Goal: Information Seeking & Learning: Find specific fact

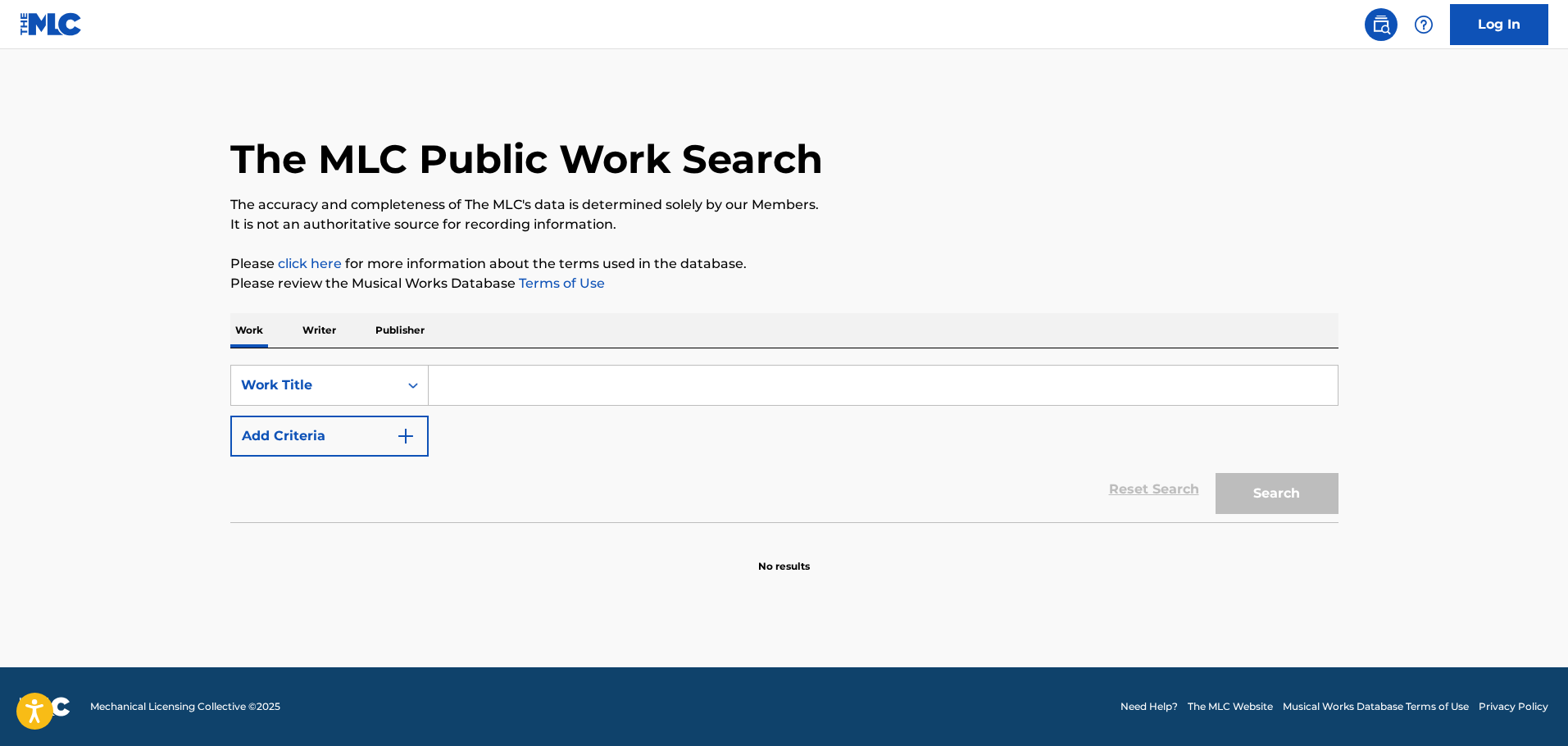
click at [507, 387] on input "Search Form" at bounding box center [883, 385] width 909 height 39
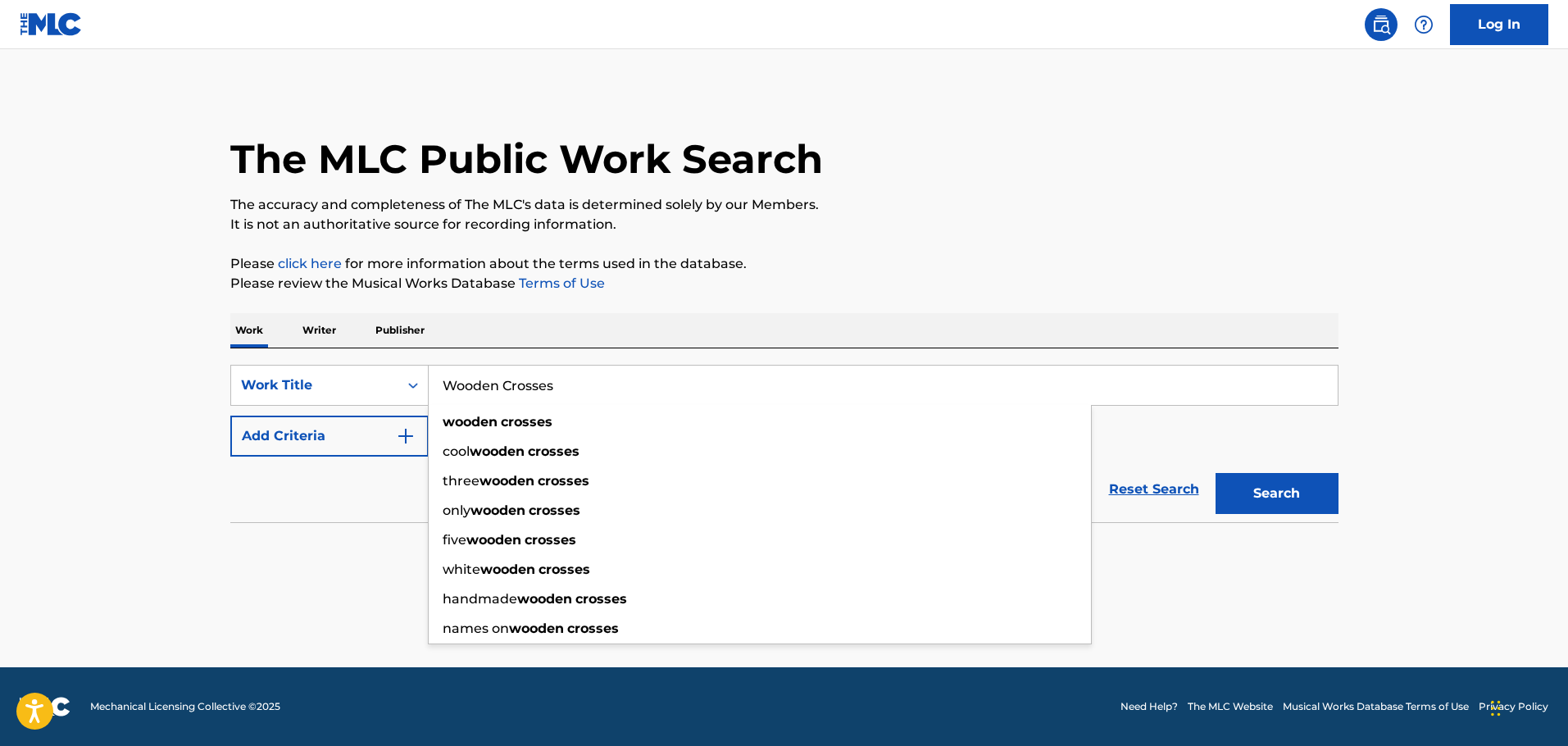
type input "Wooden Crosses"
click at [375, 478] on div "Reset Search Search" at bounding box center [784, 489] width 1108 height 65
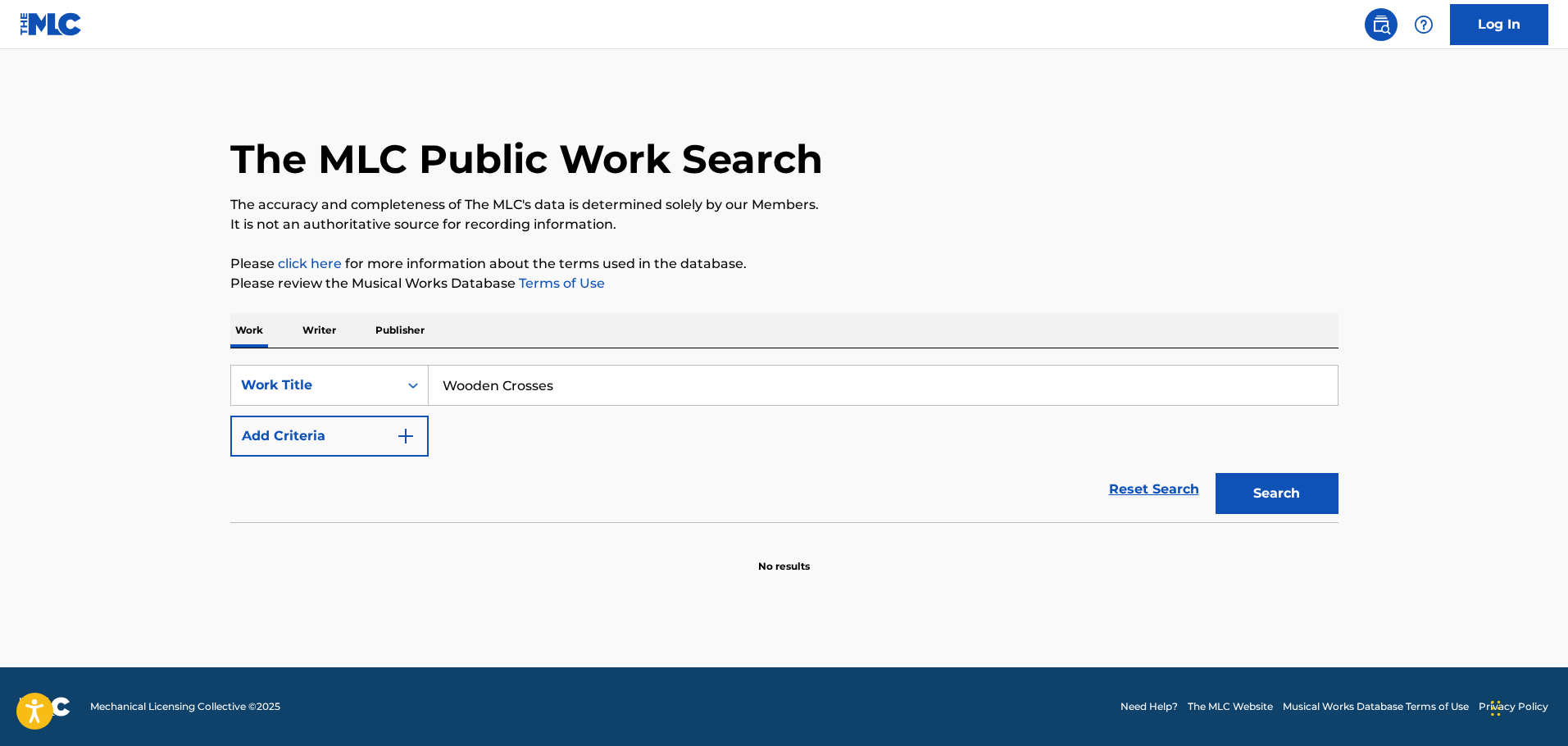
click at [406, 441] on img "Search Form" at bounding box center [406, 436] width 20 height 20
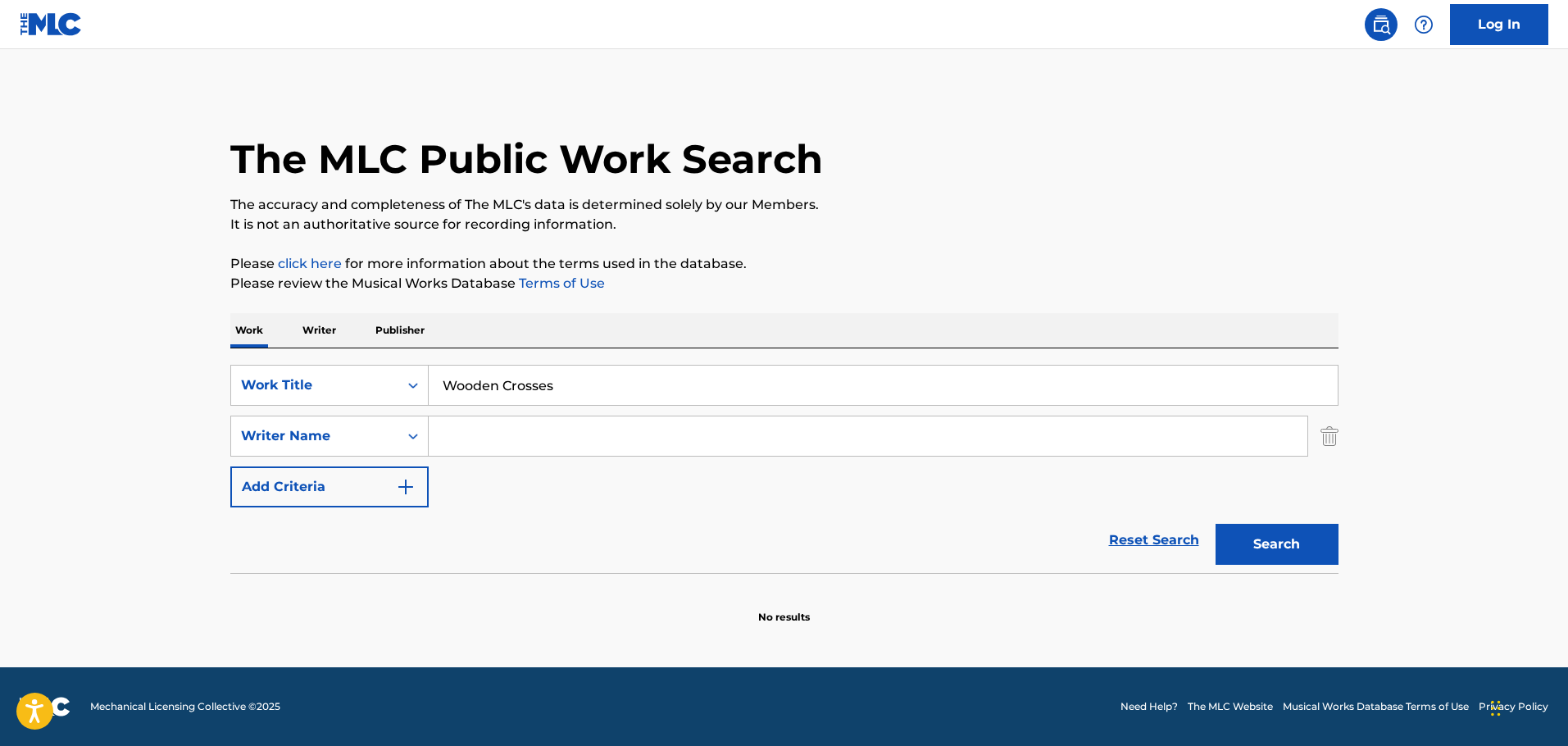
click at [470, 436] on input "Search Form" at bounding box center [867, 436] width 878 height 39
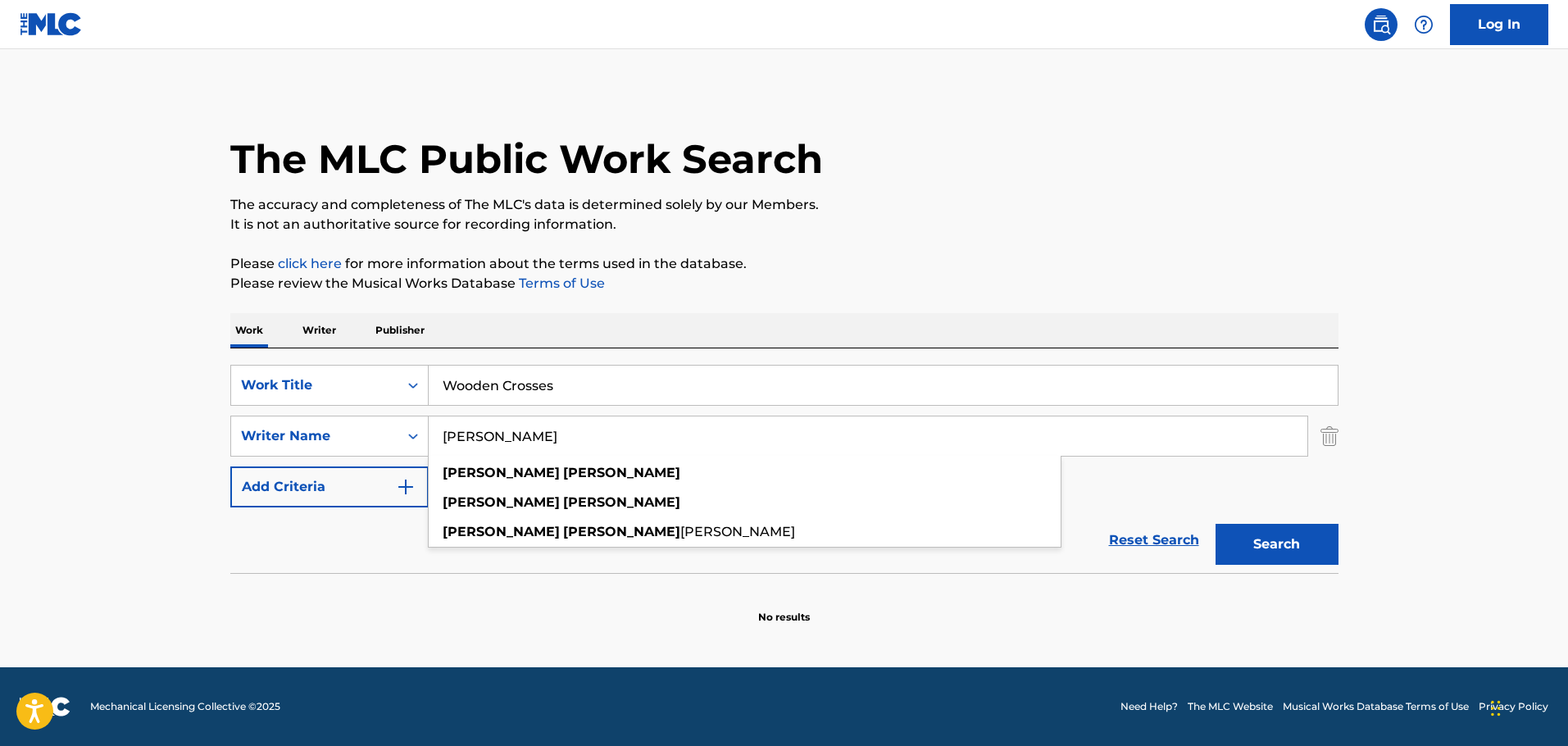
type input "[PERSON_NAME]"
click at [1215, 524] on button "Search" at bounding box center [1276, 544] width 123 height 41
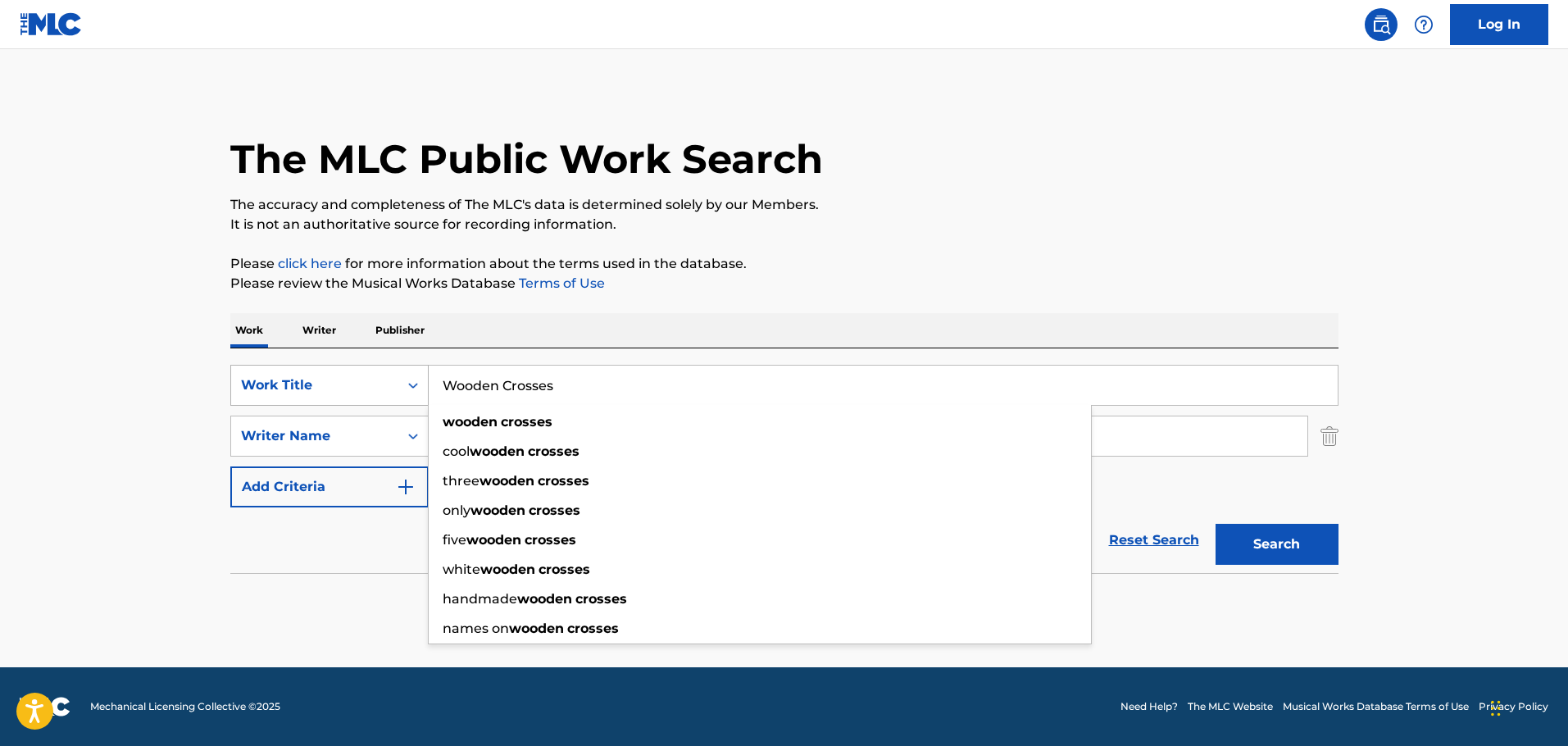
drag, startPoint x: 585, startPoint y: 393, endPoint x: 355, endPoint y: 373, distance: 230.9
click at [355, 373] on div "SearchWithCriteriaf86dcfd8-06b5-468e-9b69-42808d1d8759 Work Title Wooden Crosse…" at bounding box center [784, 385] width 1108 height 41
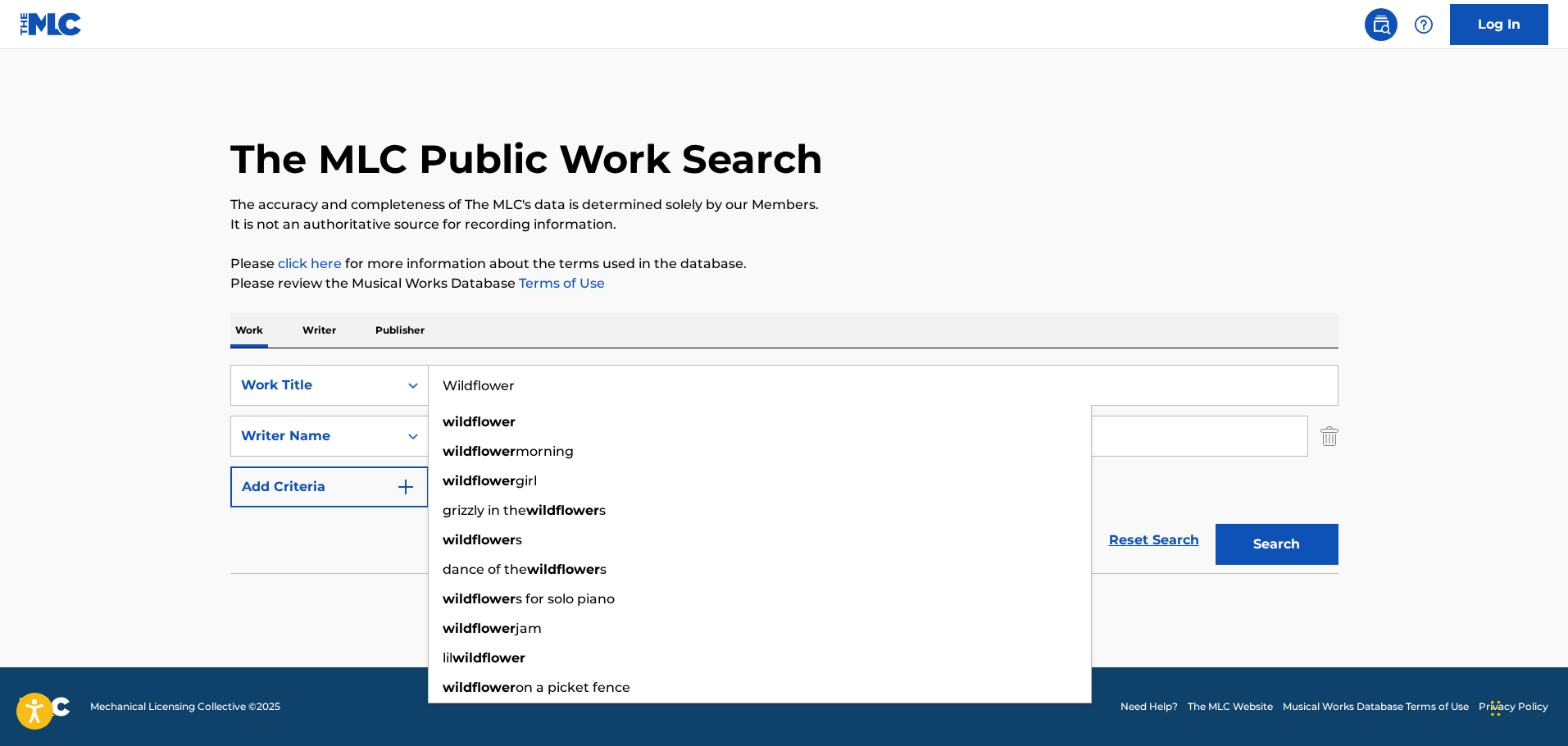
type input "Wildflower"
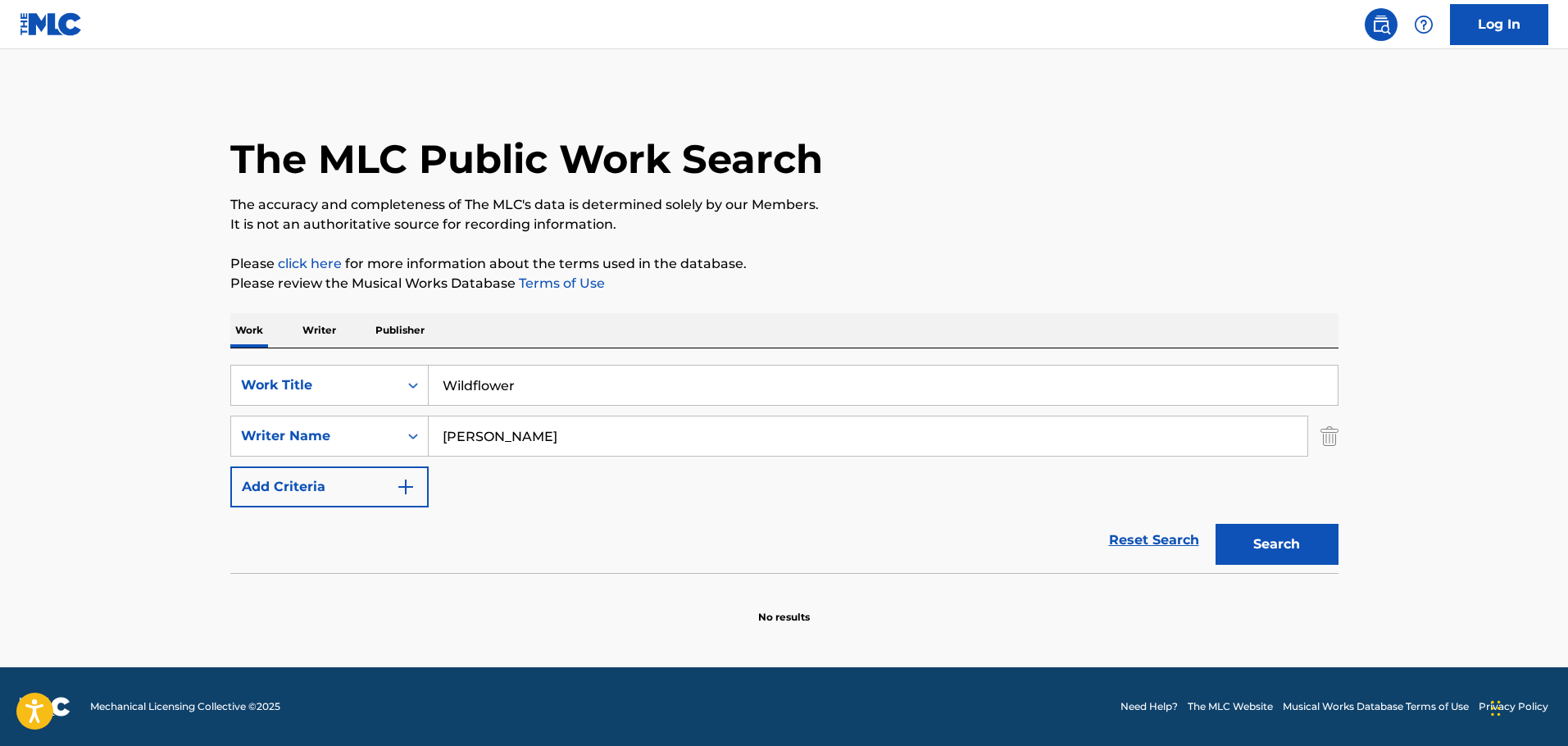
drag, startPoint x: 232, startPoint y: 579, endPoint x: 315, endPoint y: 544, distance: 90.1
click at [231, 579] on section at bounding box center [784, 578] width 1108 height 9
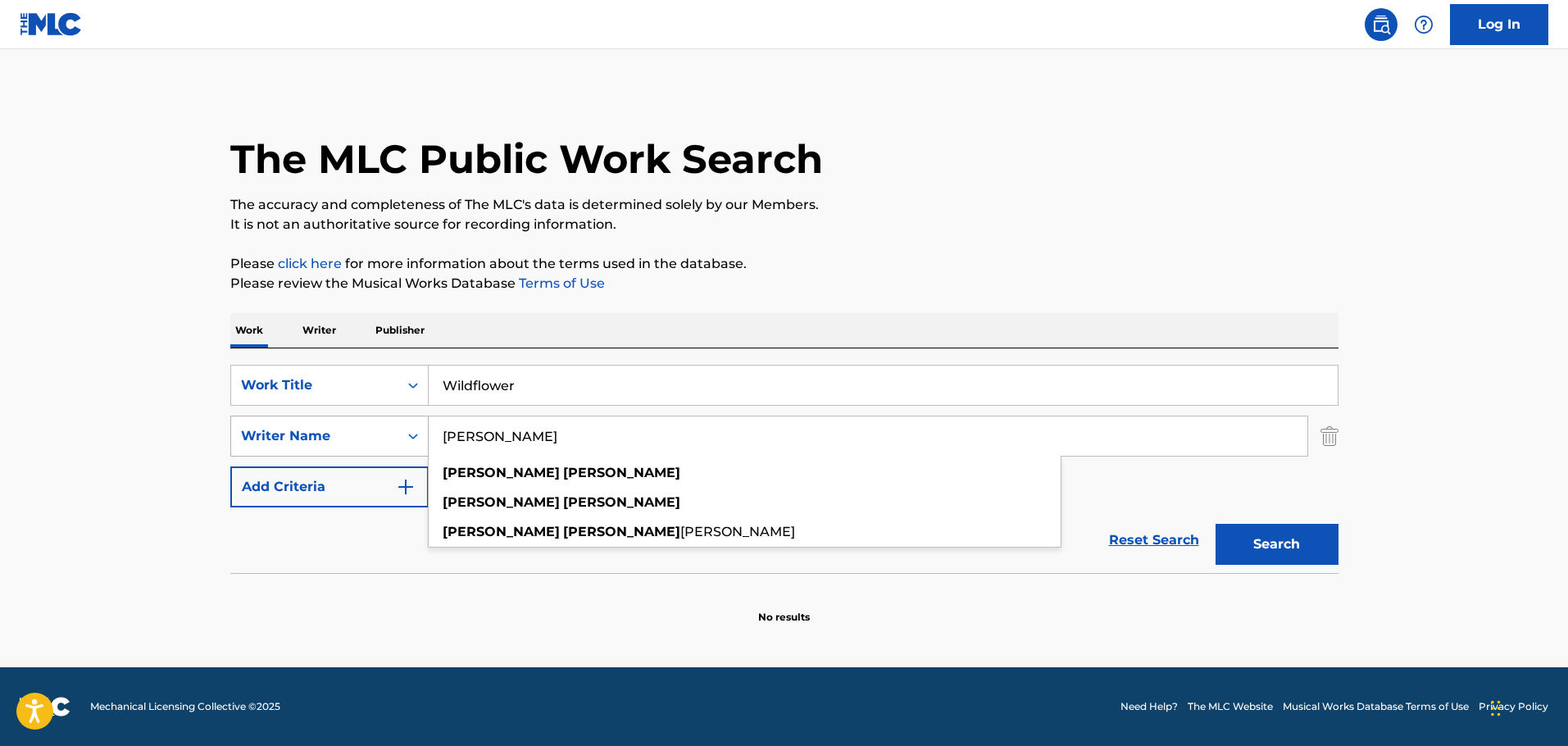
drag, startPoint x: 549, startPoint y: 438, endPoint x: 380, endPoint y: 424, distance: 169.6
click at [380, 424] on div "SearchWithCriteria91e00380-3d08-42a6-ac52-dd7df4a33627 Writer Name [PERSON_NAME…" at bounding box center [784, 436] width 1108 height 41
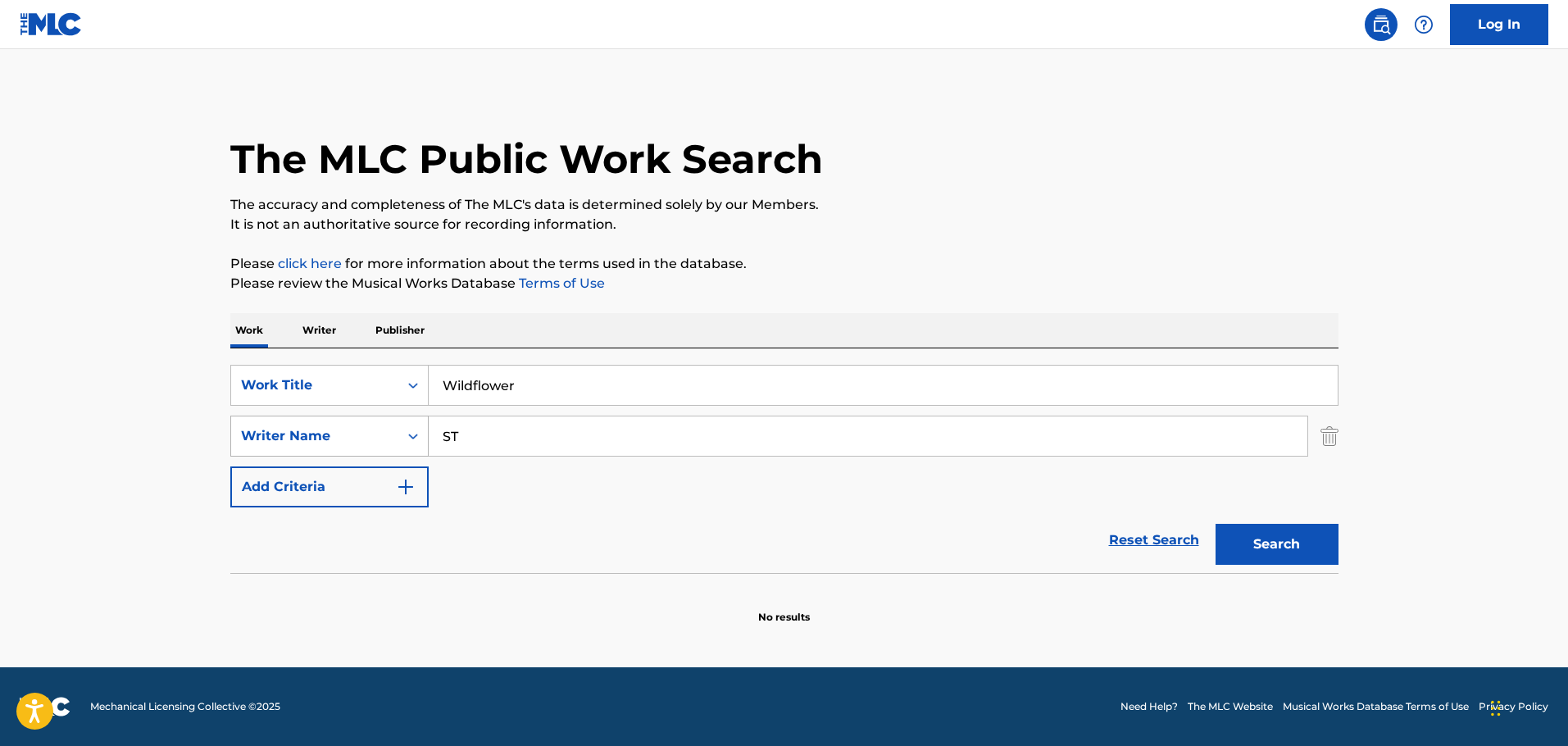
type input "S"
type input "T"
type input "s"
type input "S"
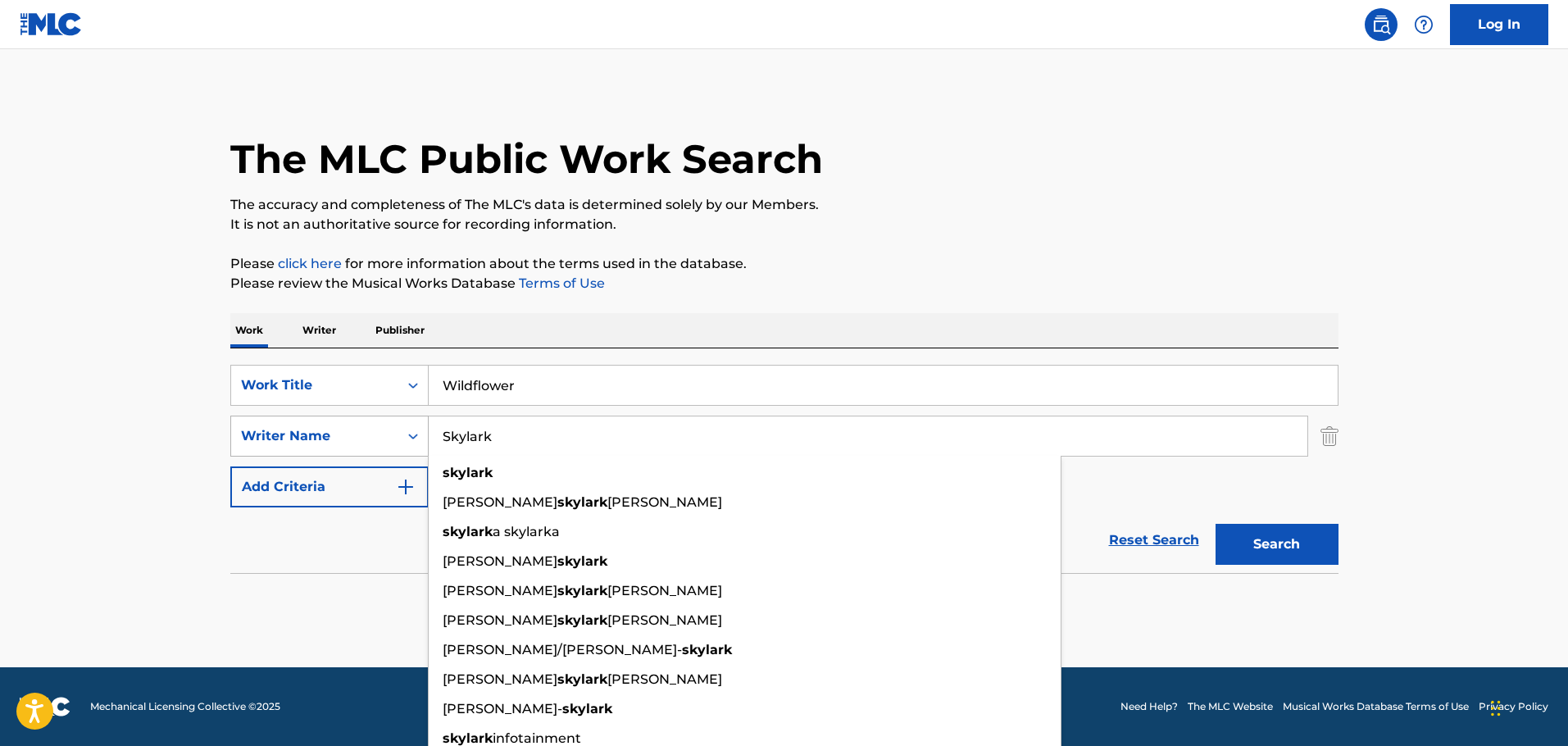
type input "Skylark"
click at [1215, 524] on button "Search" at bounding box center [1276, 544] width 123 height 41
